Goal: Task Accomplishment & Management: Complete application form

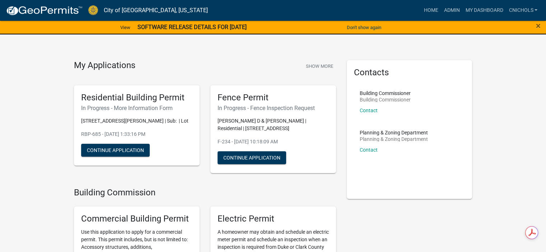
click at [360, 20] on div "Don't show again" at bounding box center [363, 27] width 91 height 15
click at [366, 27] on button "Don't show again" at bounding box center [364, 28] width 40 height 12
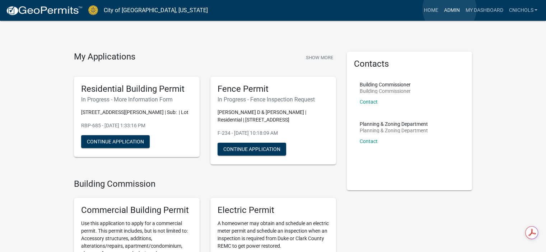
drag, startPoint x: 449, startPoint y: 9, endPoint x: 431, endPoint y: 22, distance: 22.4
click at [450, 8] on link "Admin" at bounding box center [452, 11] width 22 height 14
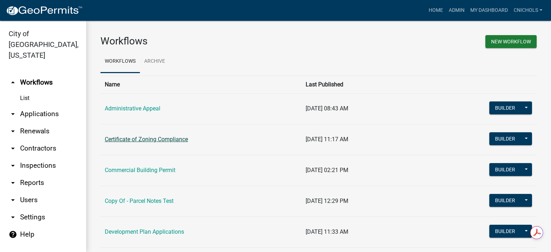
click at [128, 139] on link "Certificate of Zoning Compliance" at bounding box center [146, 139] width 83 height 7
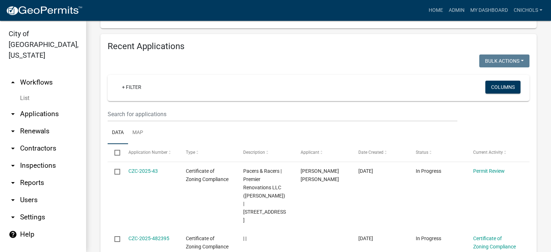
scroll to position [359, 0]
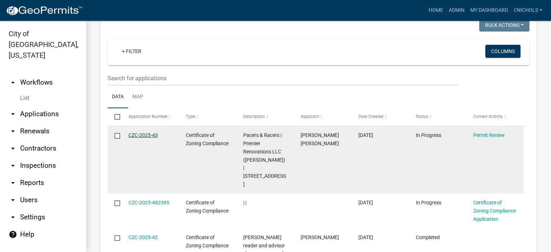
click at [143, 132] on link "CZC-2025-43" at bounding box center [142, 135] width 29 height 6
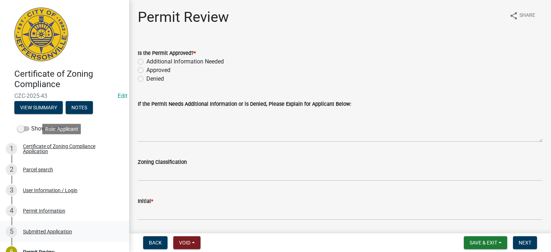
scroll to position [82, 0]
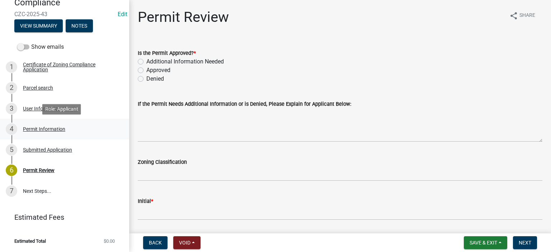
drag, startPoint x: 40, startPoint y: 130, endPoint x: 52, endPoint y: 127, distance: 12.5
click at [40, 130] on div "Permit Information" at bounding box center [44, 129] width 42 height 5
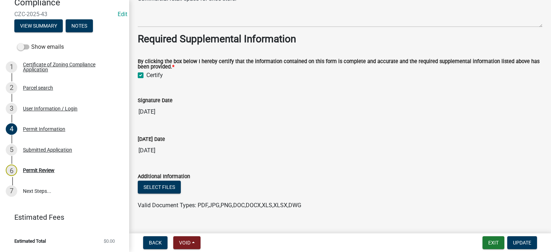
scroll to position [695, 0]
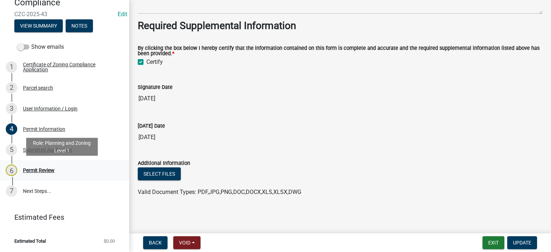
click at [38, 170] on div "Permit Review" at bounding box center [39, 170] width 32 height 5
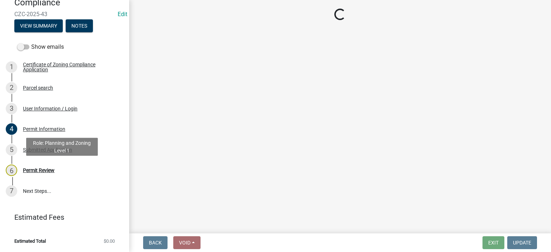
scroll to position [0, 0]
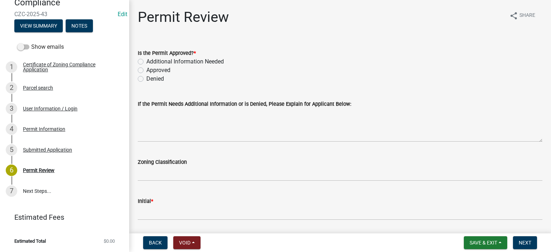
click at [146, 71] on label "Approved" at bounding box center [158, 70] width 24 height 9
click at [146, 71] on input "Approved" at bounding box center [148, 68] width 5 height 5
radio input "true"
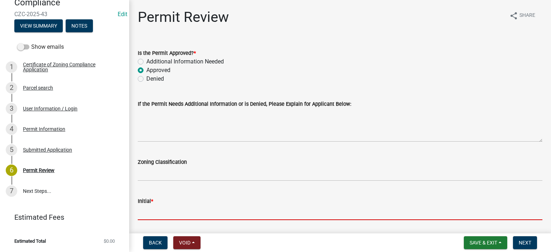
click at [149, 210] on input "Initial *" at bounding box center [340, 213] width 405 height 15
type input "CN"
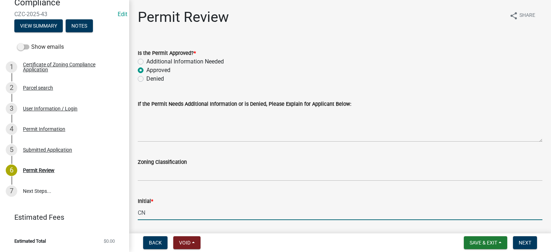
scroll to position [62, 0]
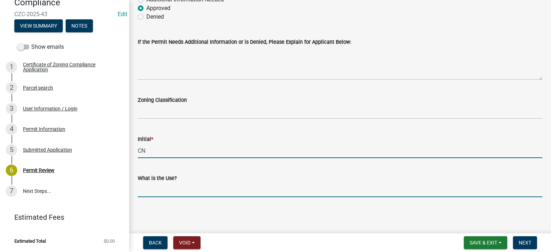
click at [155, 188] on input "What is the Use?" at bounding box center [340, 190] width 405 height 15
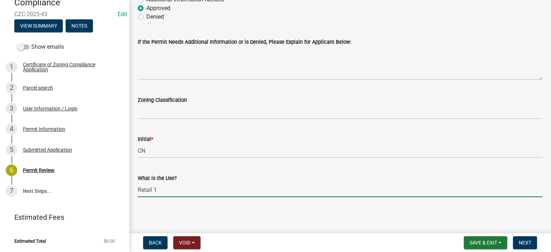
type input "Retail 1"
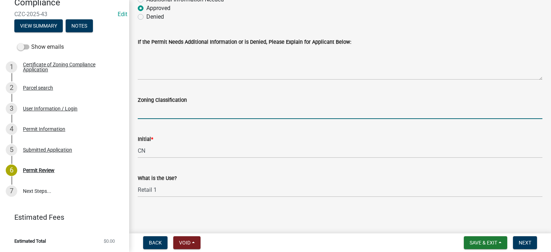
click at [158, 111] on input "Zoning Classification" at bounding box center [340, 111] width 405 height 15
type input "C2"
click at [524, 243] on span "Next" at bounding box center [525, 243] width 13 height 6
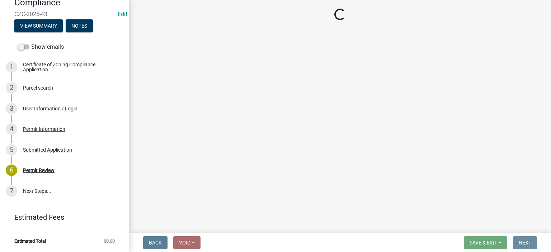
scroll to position [0, 0]
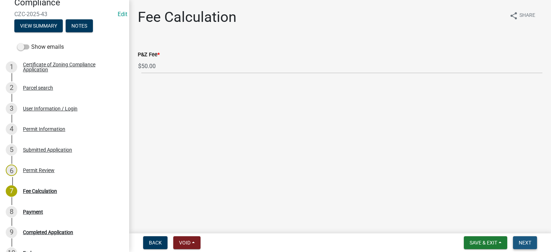
click at [524, 243] on span "Next" at bounding box center [525, 243] width 13 height 6
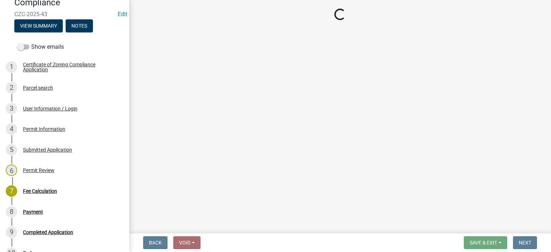
select select "3: 3"
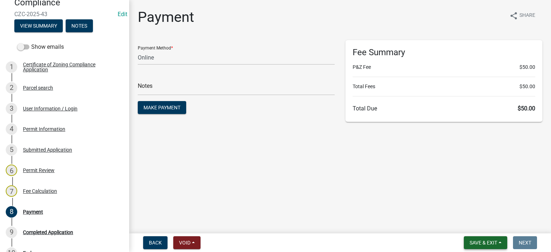
click at [500, 241] on button "Save & Exit" at bounding box center [485, 242] width 43 height 13
click at [468, 225] on button "Save & Exit" at bounding box center [478, 224] width 57 height 17
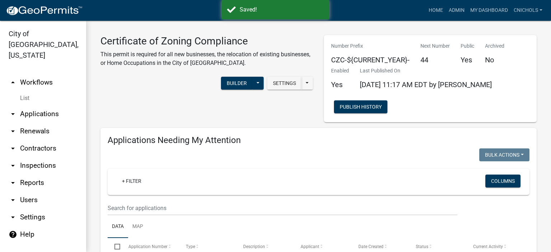
click at [294, 117] on div "Certificate of Zoning Compliance This permit is required for all new businesses…" at bounding box center [207, 78] width 224 height 87
